Goal: Task Accomplishment & Management: Use online tool/utility

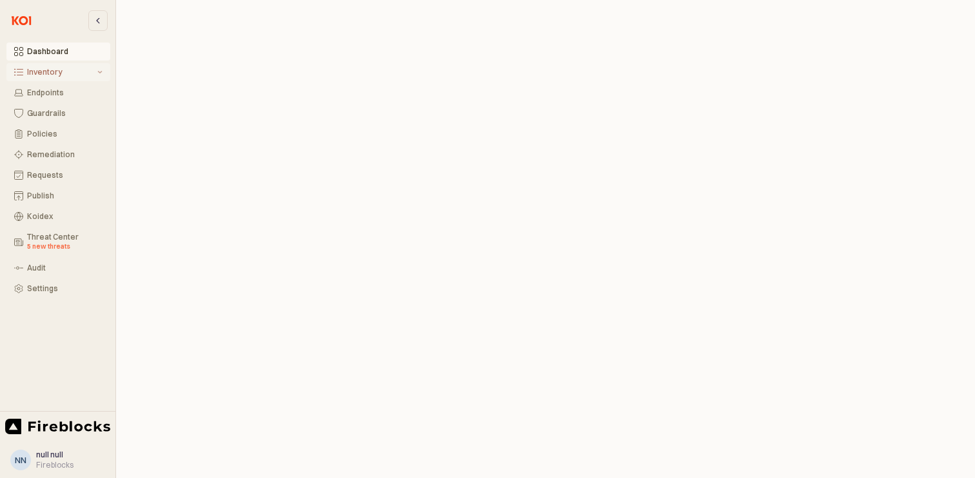
click at [50, 69] on div "Inventory" at bounding box center [61, 72] width 68 height 9
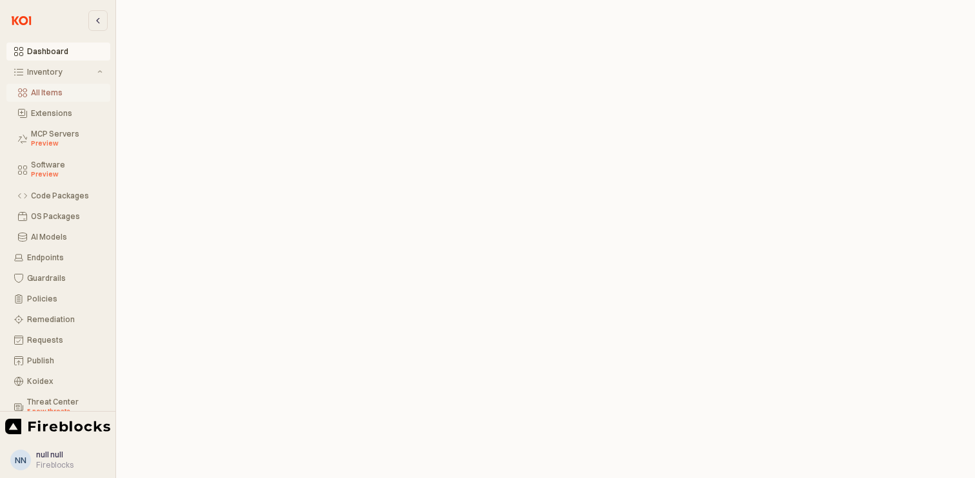
click at [57, 94] on div "All Items" at bounding box center [67, 92] width 72 height 9
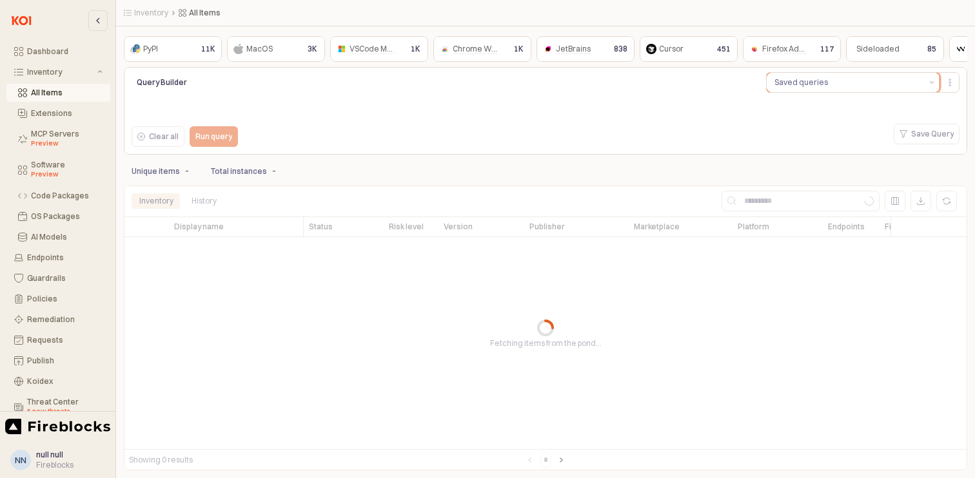
click at [824, 81] on button "Saved queries" at bounding box center [844, 82] width 157 height 19
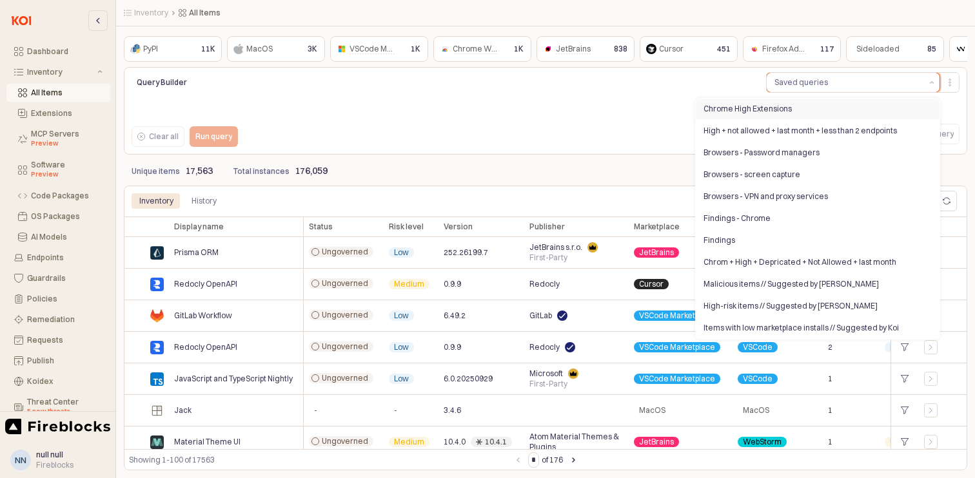
click at [763, 106] on div "Chrome High Extensions" at bounding box center [813, 109] width 220 height 10
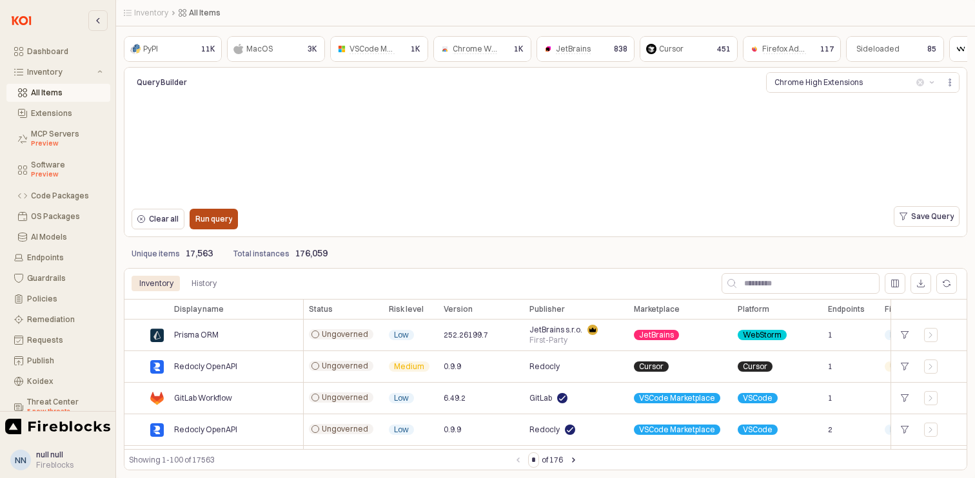
click at [215, 220] on p "Run query" at bounding box center [213, 219] width 37 height 10
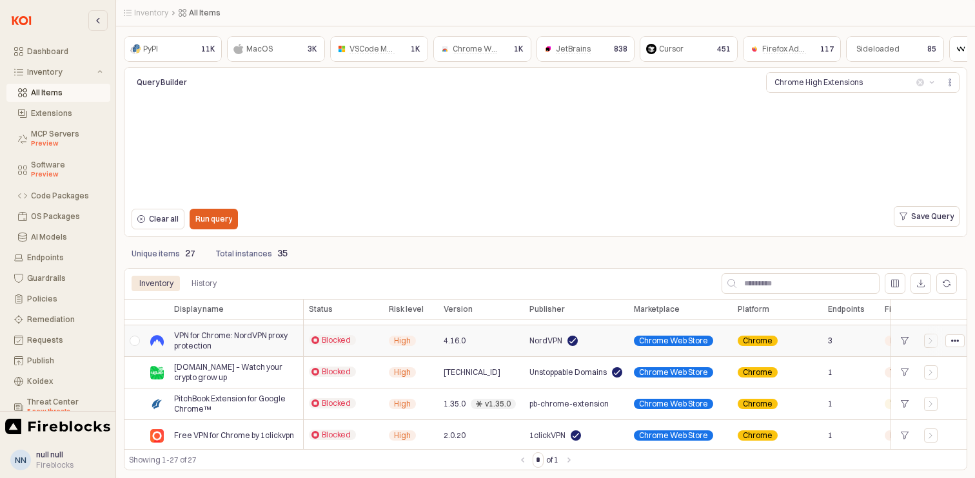
scroll to position [405, 0]
click at [930, 373] on icon "App Body" at bounding box center [930, 371] width 3 height 5
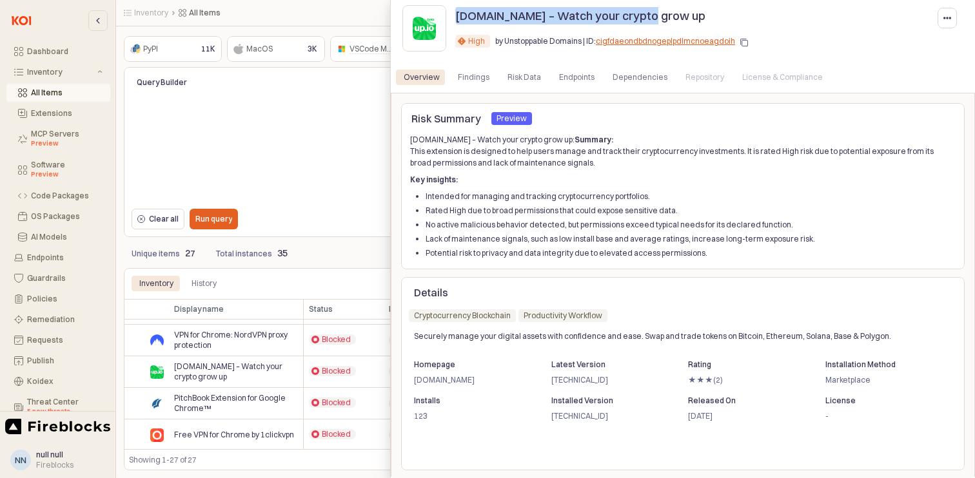
drag, startPoint x: 649, startPoint y: 21, endPoint x: 451, endPoint y: 20, distance: 198.5
click at [451, 20] on div "[DOMAIN_NAME] – Watch your crypto grow up" at bounding box center [708, 17] width 517 height 28
copy p "[DOMAIN_NAME] – Watch your crypto grow up"
click at [570, 80] on div "Endpoints" at bounding box center [576, 77] width 35 height 15
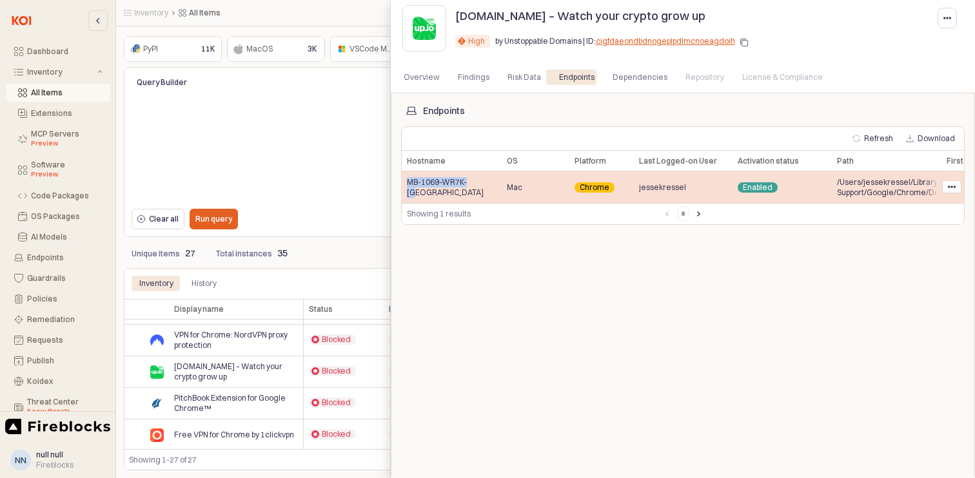
drag, startPoint x: 485, startPoint y: 192, endPoint x: 406, endPoint y: 191, distance: 79.3
click at [406, 191] on div "MB-1069-WR7K-[GEOGRAPHIC_DATA]" at bounding box center [452, 187] width 100 height 32
copy span "MB-1069-WR7K-[GEOGRAPHIC_DATA]"
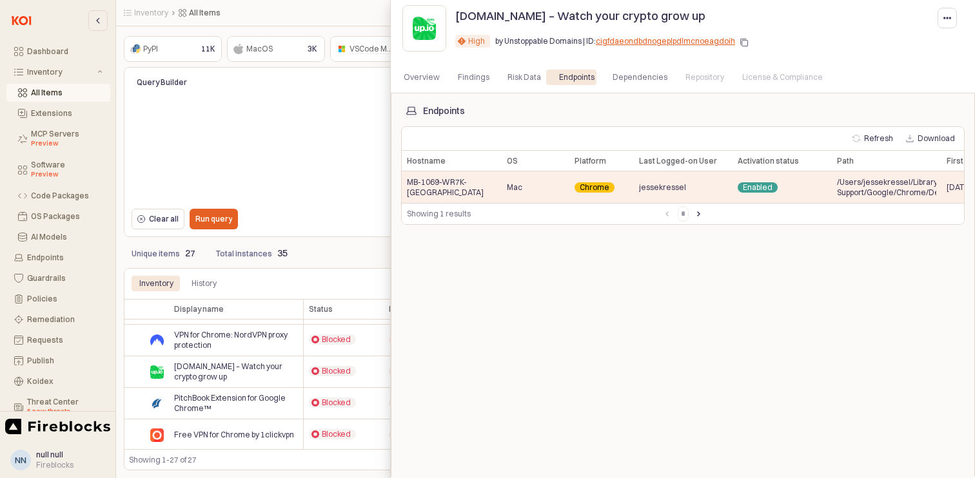
click at [55, 233] on div at bounding box center [487, 239] width 975 height 478
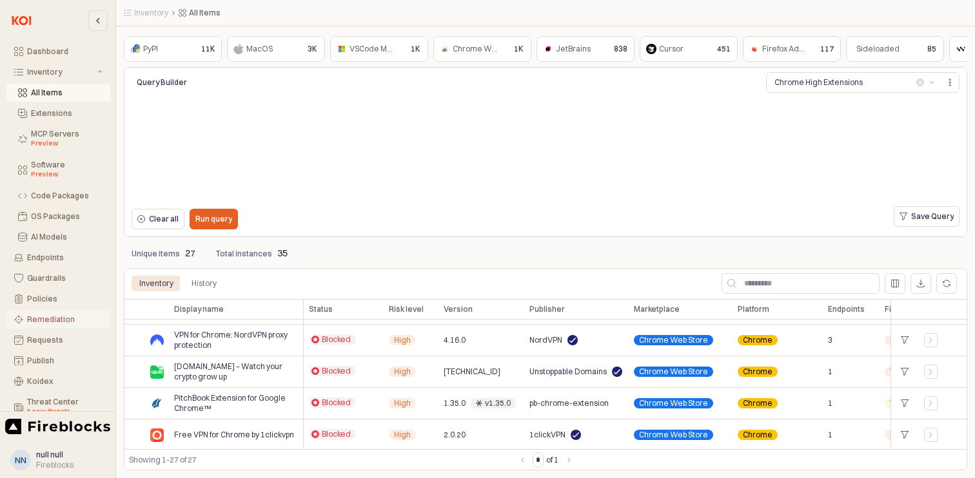
click at [47, 322] on div "Remediation" at bounding box center [64, 319] width 75 height 9
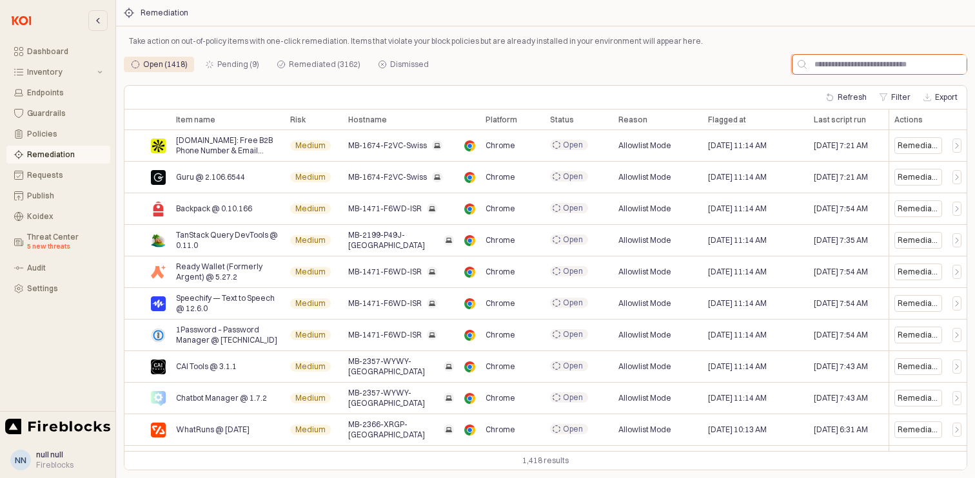
click at [844, 70] on input "App Body" at bounding box center [886, 64] width 160 height 19
paste input "**********"
type input "**********"
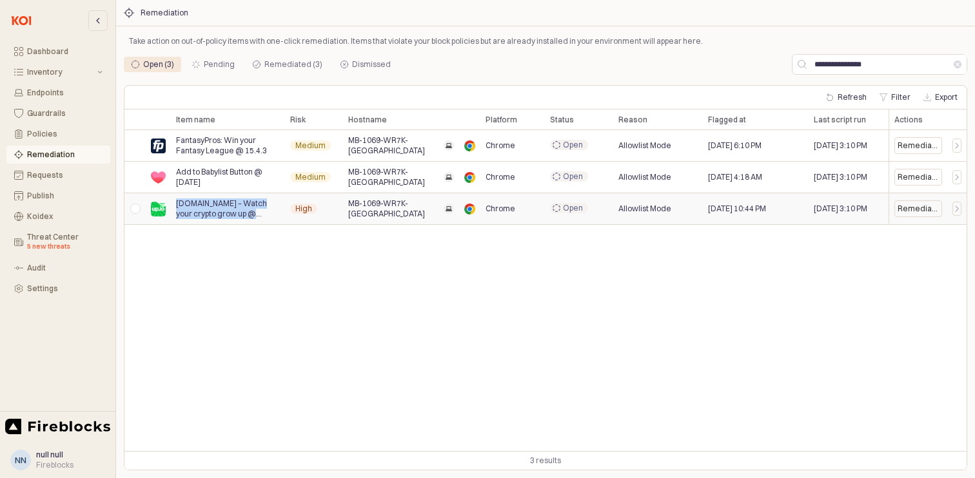
drag, startPoint x: 248, startPoint y: 215, endPoint x: 177, endPoint y: 204, distance: 71.1
click at [177, 204] on span "[DOMAIN_NAME] – Watch your crypto grow up @ [TECHNICAL_ID]" at bounding box center [228, 209] width 104 height 21
copy span "[DOMAIN_NAME] – Watch your crypto grow up @ [TECHNICAL_ID]"
